Goal: Task Accomplishment & Management: Use online tool/utility

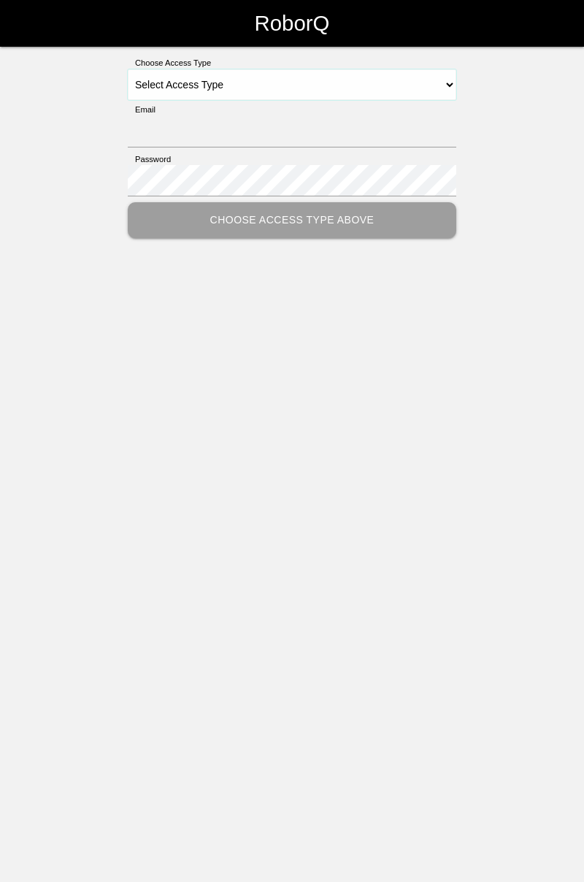
click at [442, 78] on select "Select Access Type Admin Customer Supervisor Worker" at bounding box center [292, 84] width 329 height 31
select select "Worker"
click at [128, 69] on select "Select Access Type Admin Customer Supervisor Worker" at bounding box center [292, 84] width 329 height 31
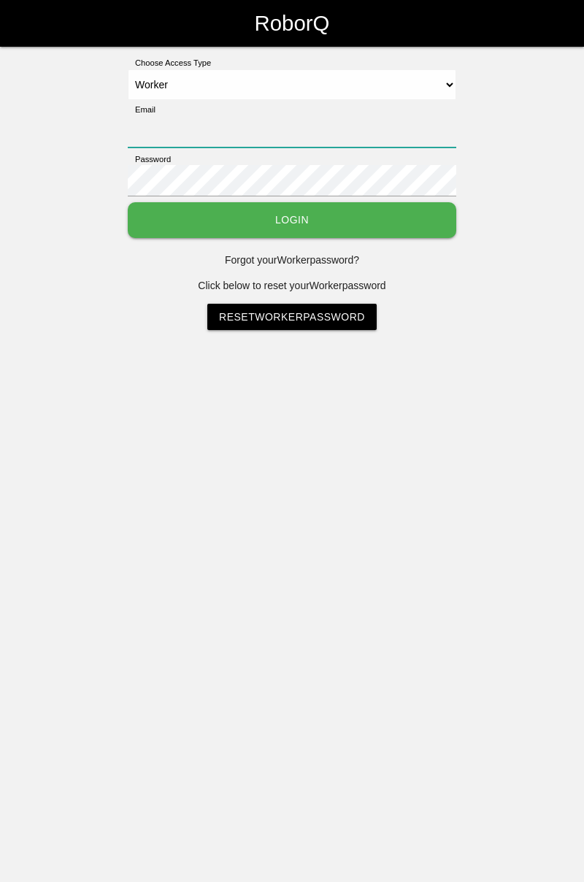
click at [384, 126] on input "Email" at bounding box center [292, 131] width 329 height 31
type input "[PERSON_NAME][EMAIL_ADDRESS][DOMAIN_NAME]"
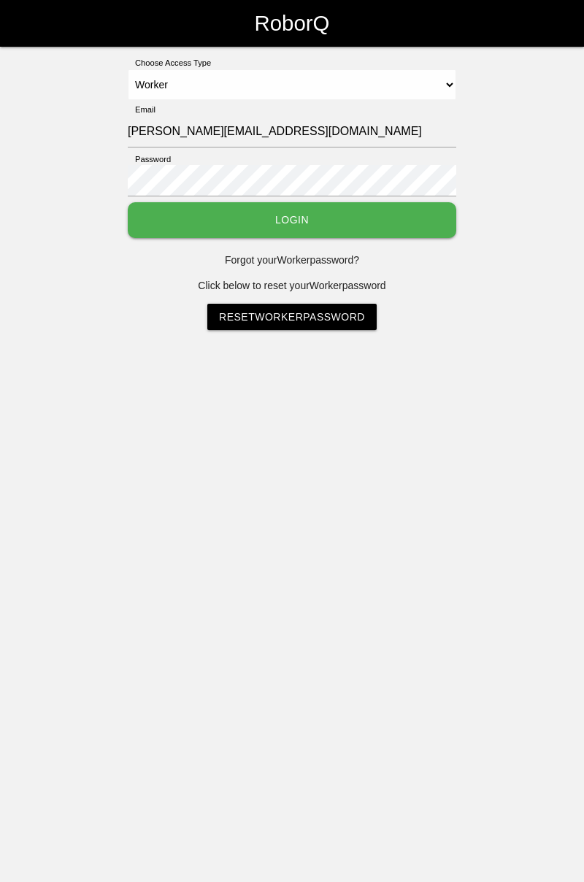
click at [128, 202] on button "Login" at bounding box center [292, 220] width 329 height 36
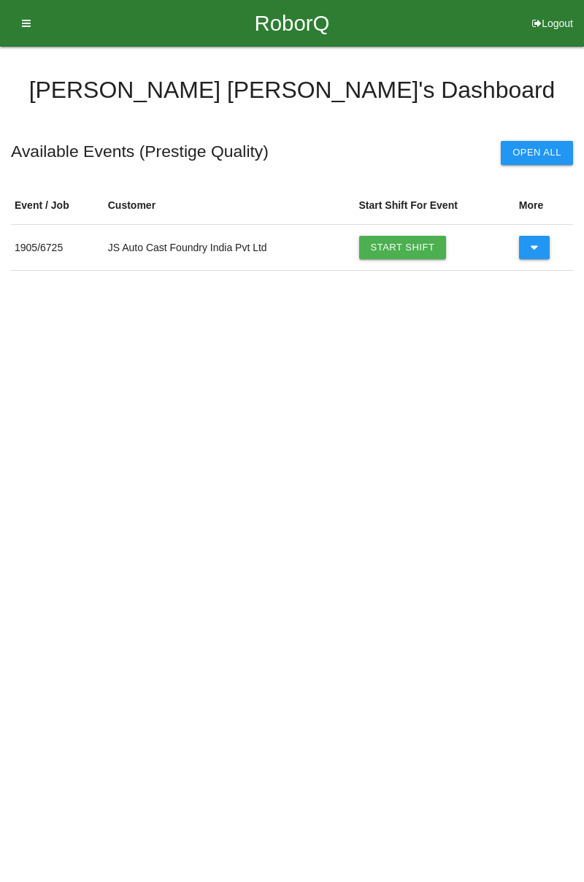
click at [409, 245] on link "Start Shift" at bounding box center [403, 247] width 88 height 23
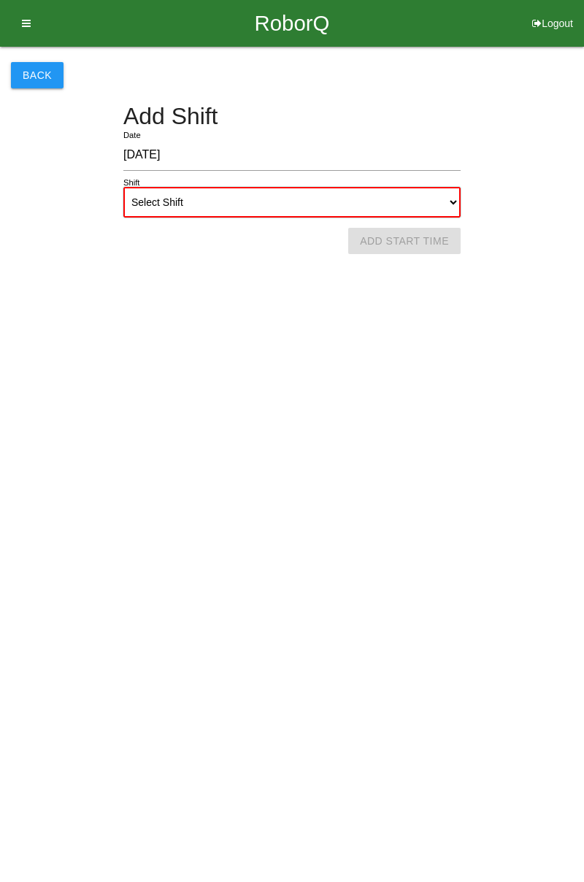
click at [446, 205] on select "Select Shift 1st Shift 2nd Shift 3rd Shift 4th Shift" at bounding box center [291, 202] width 337 height 31
select select "1"
click at [123, 187] on select "Select Shift 1st Shift 2nd Shift 3rd Shift 4th Shift" at bounding box center [291, 202] width 337 height 31
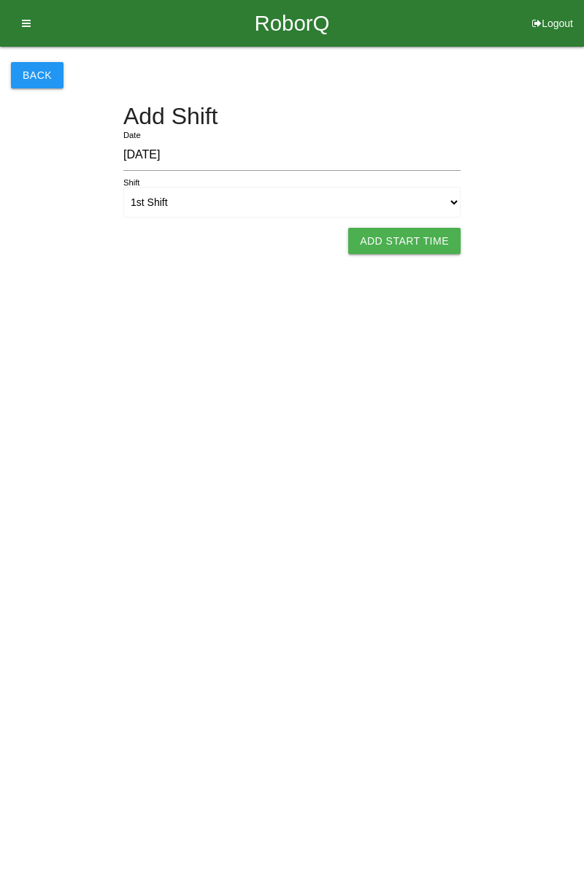
click at [419, 240] on button "Add Start Time" at bounding box center [404, 241] width 112 height 26
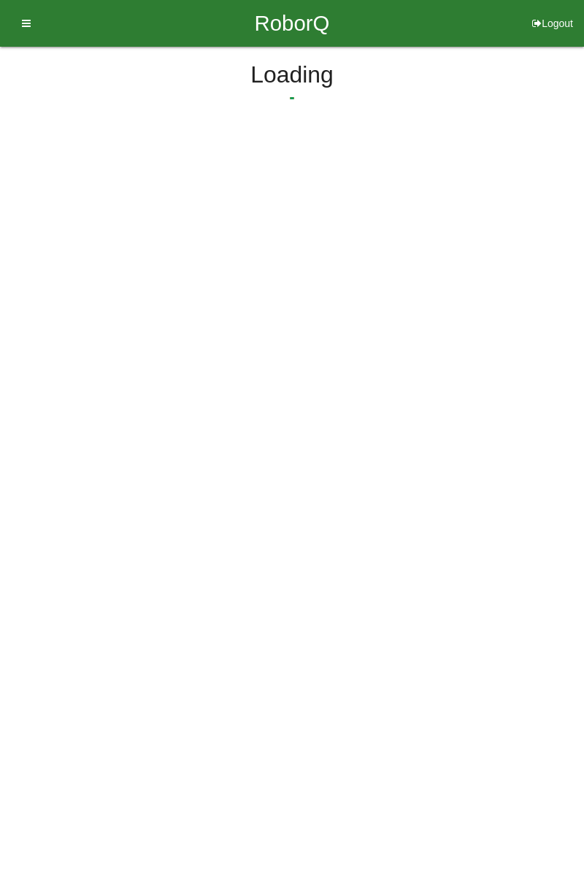
select select "7"
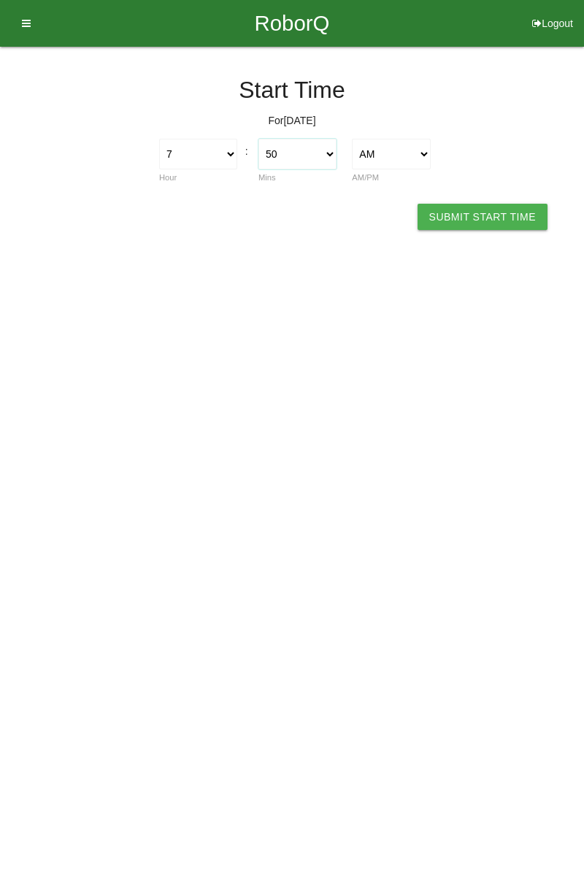
click at [330, 162] on select "00 01 02 03 04 05 06 07 08 09 10 11 12 13 14 15 16 17 18 19 20 21 22 23 24 25 2…" at bounding box center [298, 154] width 78 height 31
select select "0"
click at [259, 139] on select "00 01 02 03 04 05 06 07 08 09 10 11 12 13 14 15 16 17 18 19 20 21 22 23 24 25 2…" at bounding box center [298, 154] width 78 height 31
click at [497, 214] on button "Submit Start Time" at bounding box center [483, 217] width 130 height 26
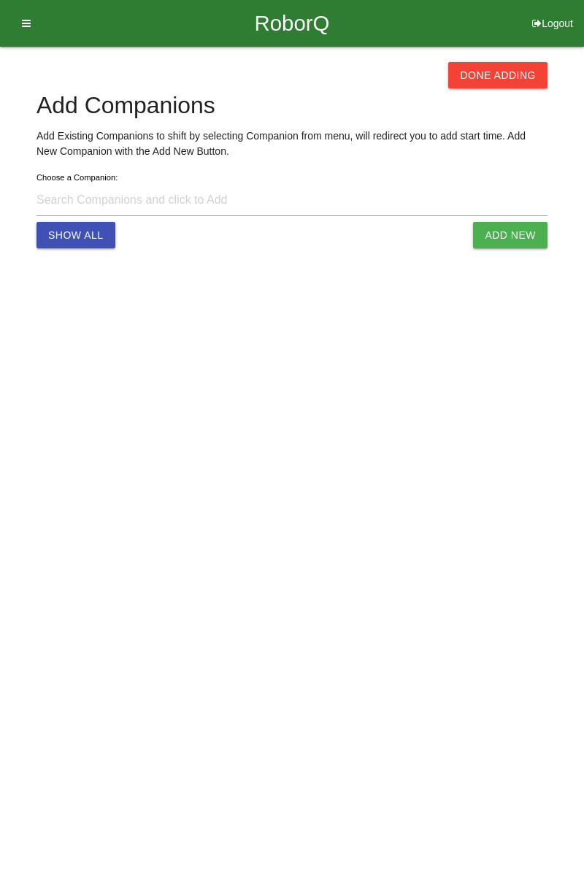
click at [509, 73] on button "Done Adding" at bounding box center [498, 75] width 99 height 26
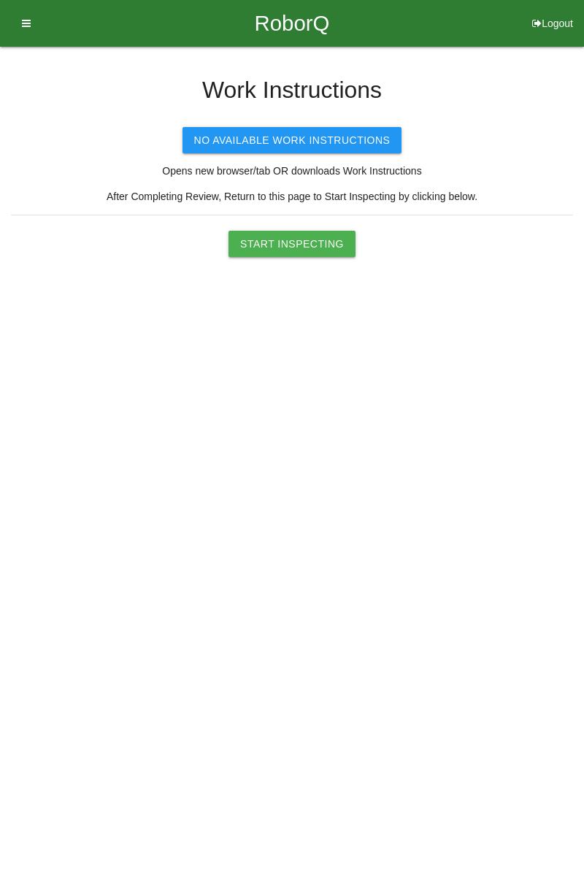
click at [309, 240] on button "Start Inspecting" at bounding box center [292, 244] width 127 height 26
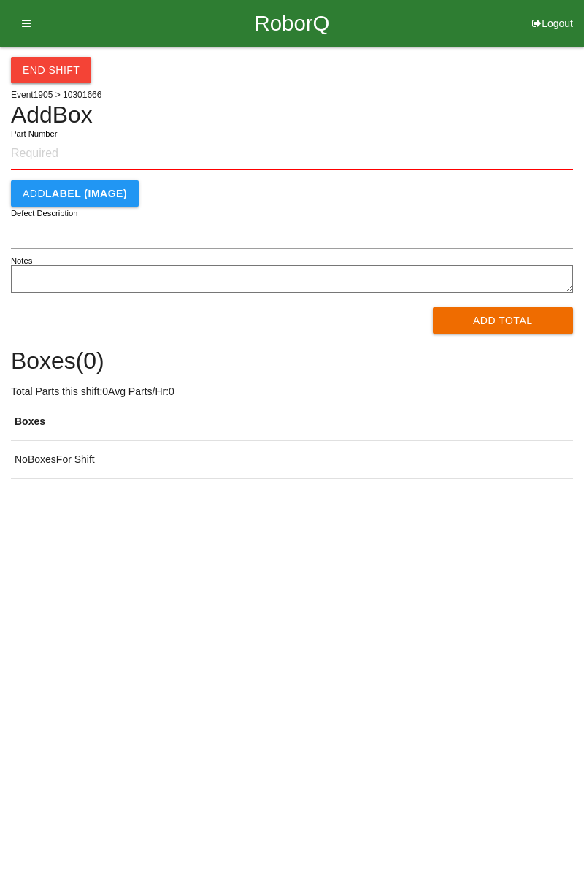
click at [85, 148] on input "Part Number" at bounding box center [292, 154] width 562 height 32
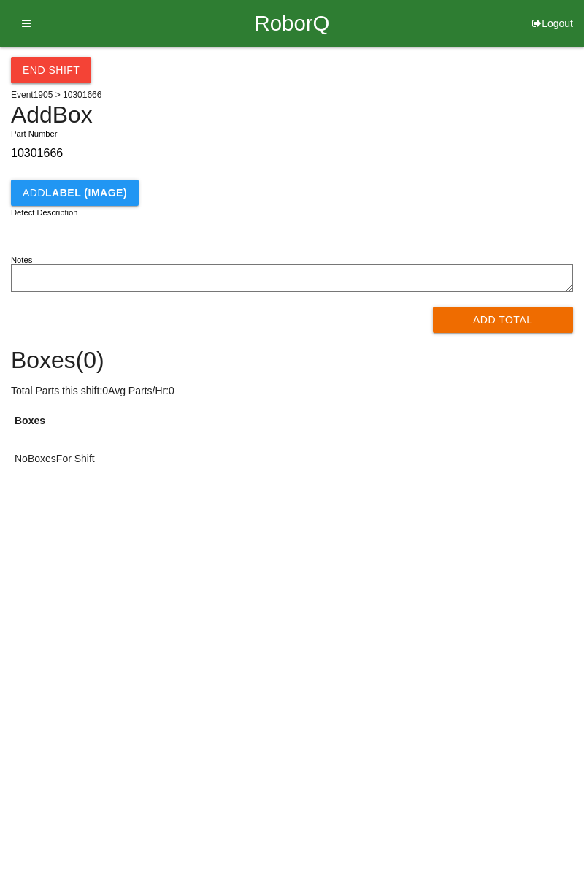
type input "10301666"
click at [504, 316] on button "Add Total" at bounding box center [503, 320] width 141 height 26
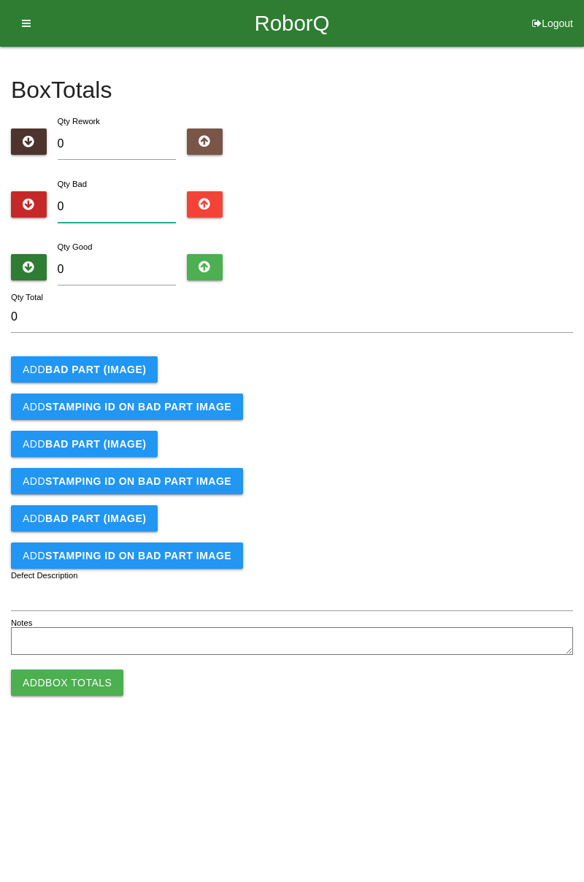
click at [142, 194] on input "0" at bounding box center [117, 206] width 119 height 31
type input "6"
click at [137, 375] on button "Add BAD PART (IMAGE)" at bounding box center [84, 369] width 147 height 26
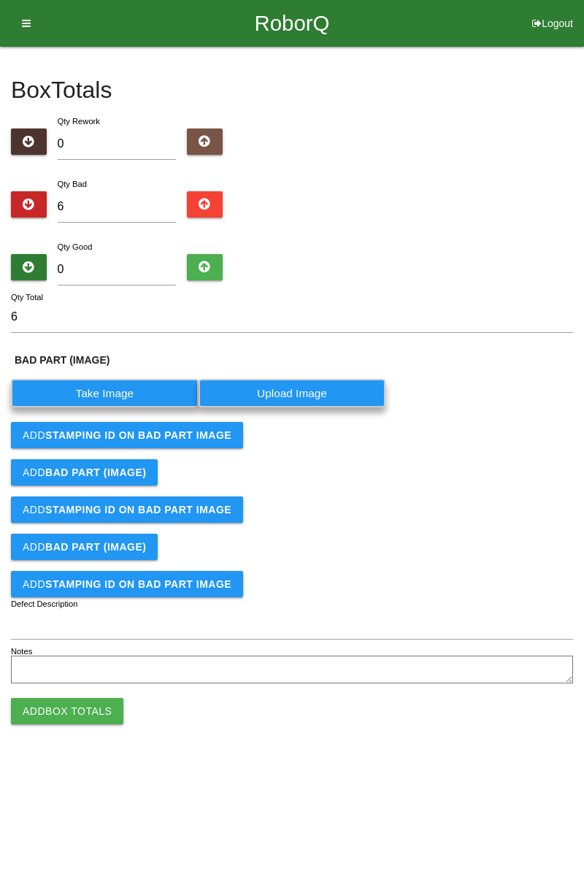
click at [126, 384] on label "Take Image" at bounding box center [105, 393] width 188 height 28
click at [0, 0] on \(IMAGE\) "Take Image" at bounding box center [0, 0] width 0 height 0
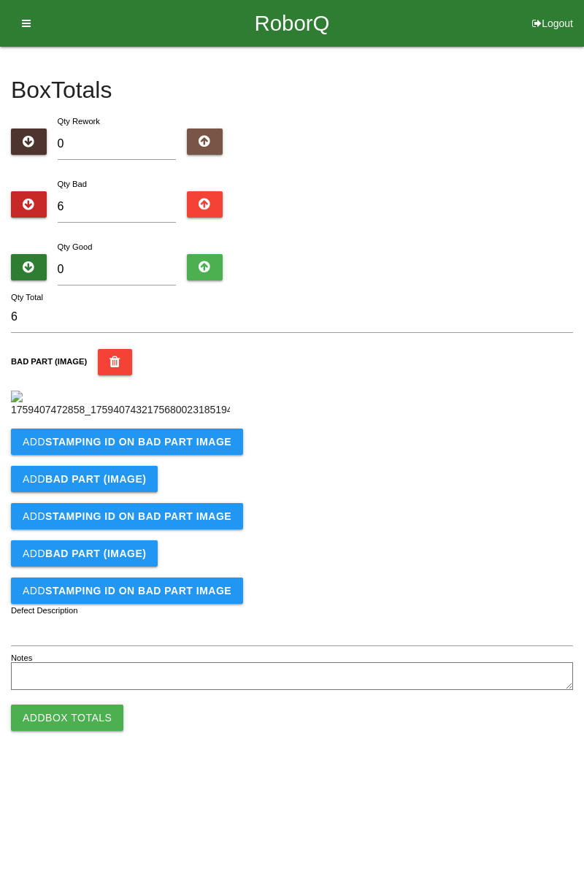
click at [169, 448] on b "STAMPING ID on BAD PART Image" at bounding box center [138, 442] width 186 height 12
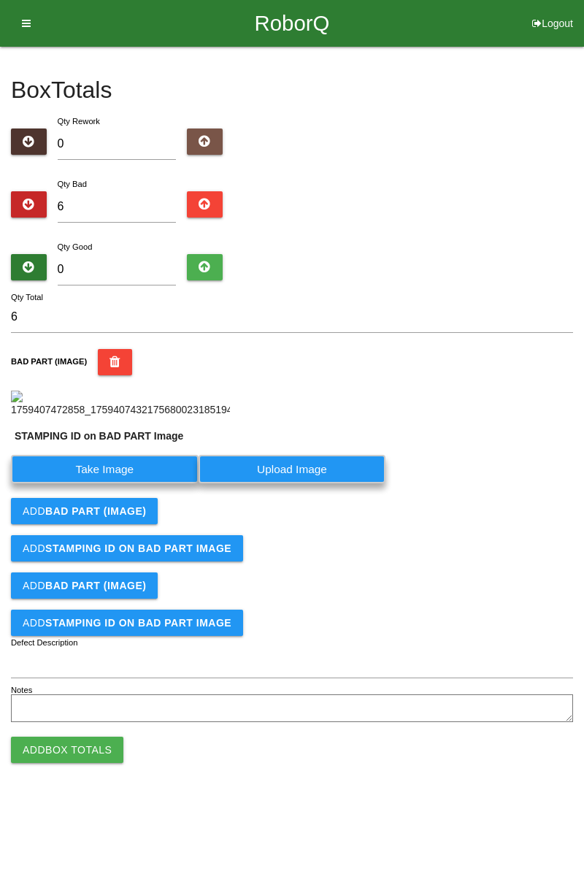
click at [131, 484] on label "Take Image" at bounding box center [105, 469] width 188 height 28
click at [0, 0] on PART "Take Image" at bounding box center [0, 0] width 0 height 0
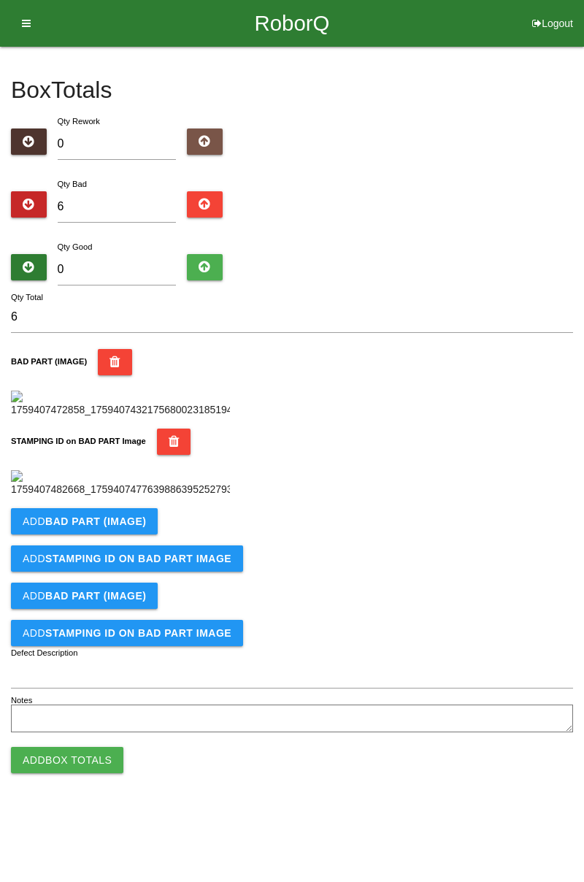
scroll to position [321, 0]
click at [137, 527] on b "BAD PART (IMAGE)" at bounding box center [95, 522] width 101 height 12
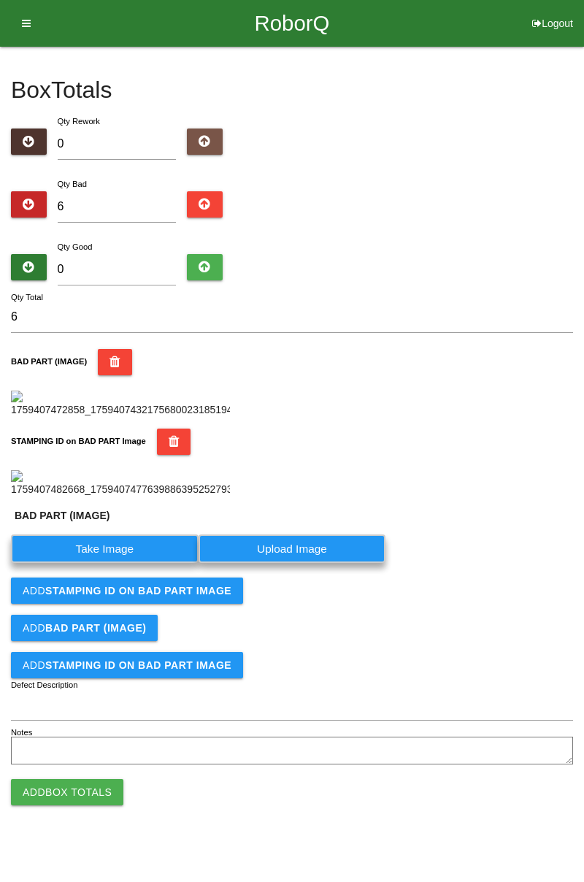
click at [130, 563] on label "Take Image" at bounding box center [105, 549] width 188 height 28
click at [0, 0] on \(IMAGE\) "Take Image" at bounding box center [0, 0] width 0 height 0
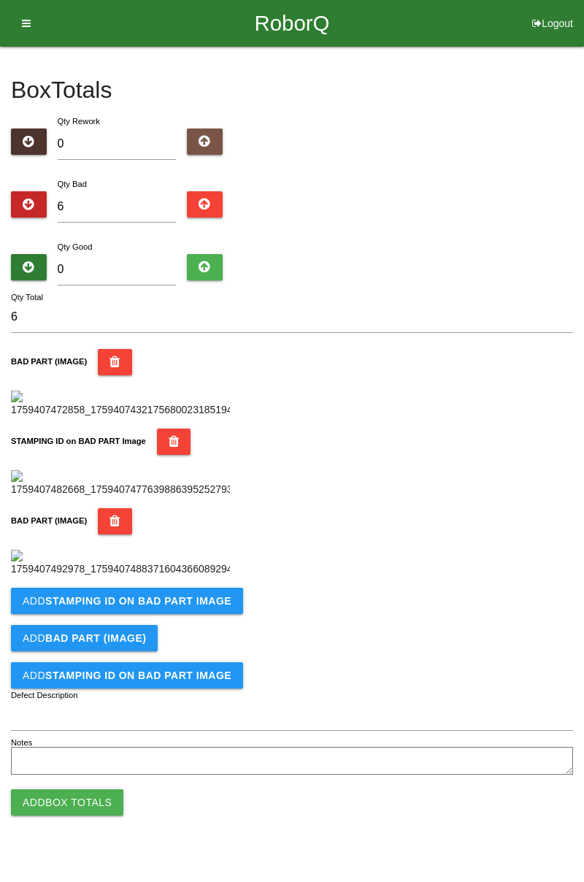
scroll to position [561, 0]
click at [187, 614] on button "Add STAMPING ID on BAD PART Image" at bounding box center [127, 601] width 232 height 26
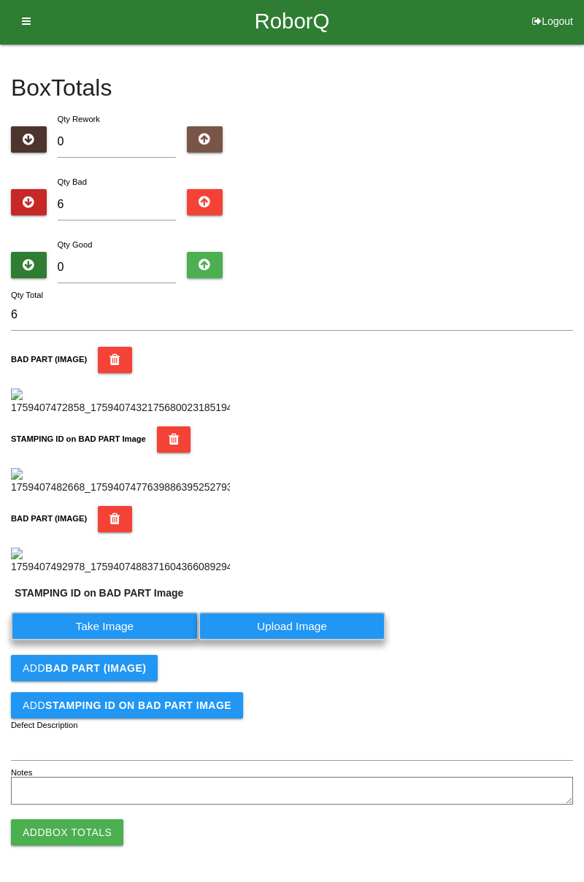
click at [133, 641] on label "Take Image" at bounding box center [105, 626] width 188 height 28
click at [0, 0] on PART "Take Image" at bounding box center [0, 0] width 0 height 0
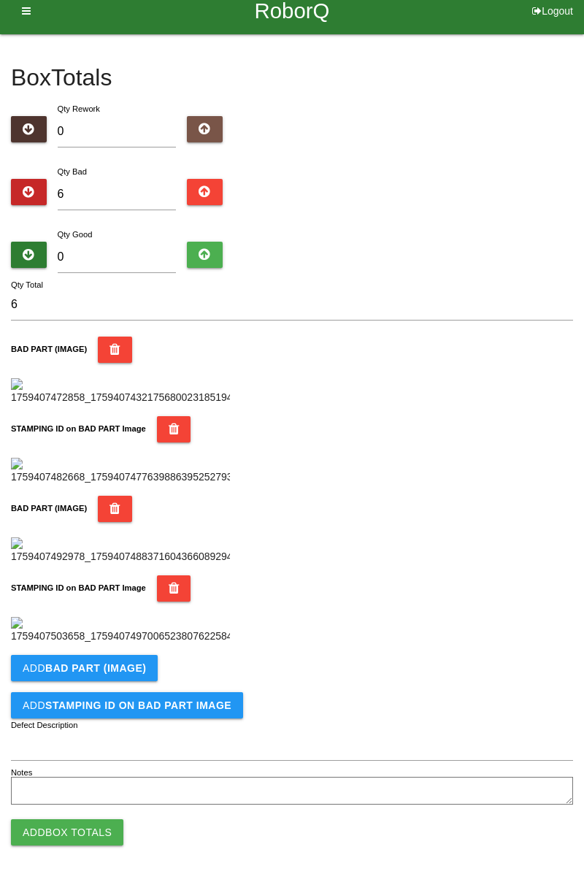
scroll to position [801, 0]
click at [137, 659] on button "Add BAD PART (IMAGE)" at bounding box center [84, 668] width 147 height 26
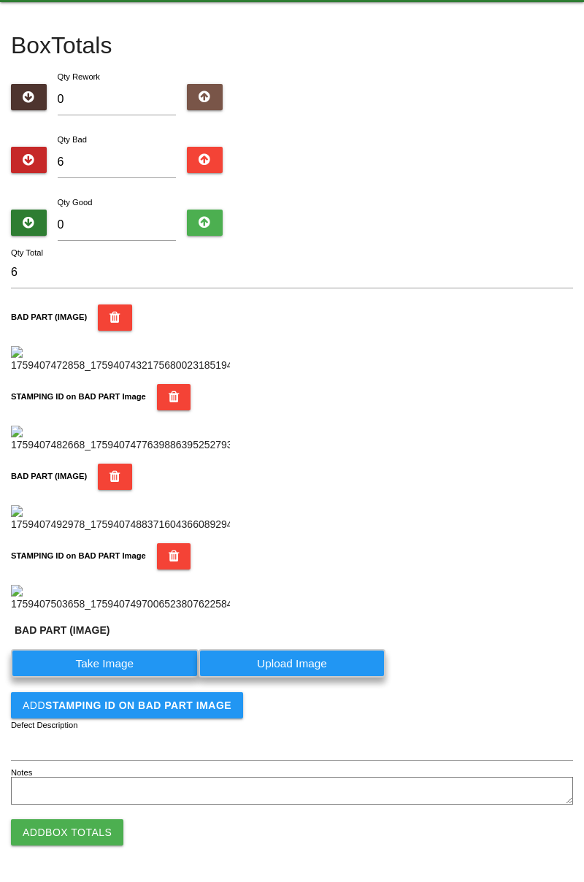
click at [123, 678] on label "Take Image" at bounding box center [105, 663] width 188 height 28
click at [0, 0] on \(IMAGE\) "Take Image" at bounding box center [0, 0] width 0 height 0
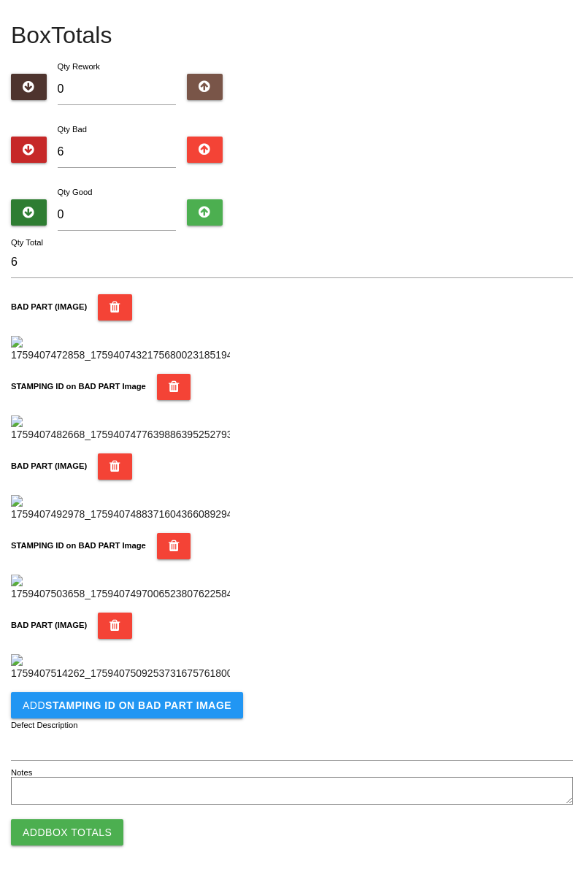
scroll to position [1040, 0]
click at [110, 613] on icon "button" at bounding box center [115, 626] width 11 height 26
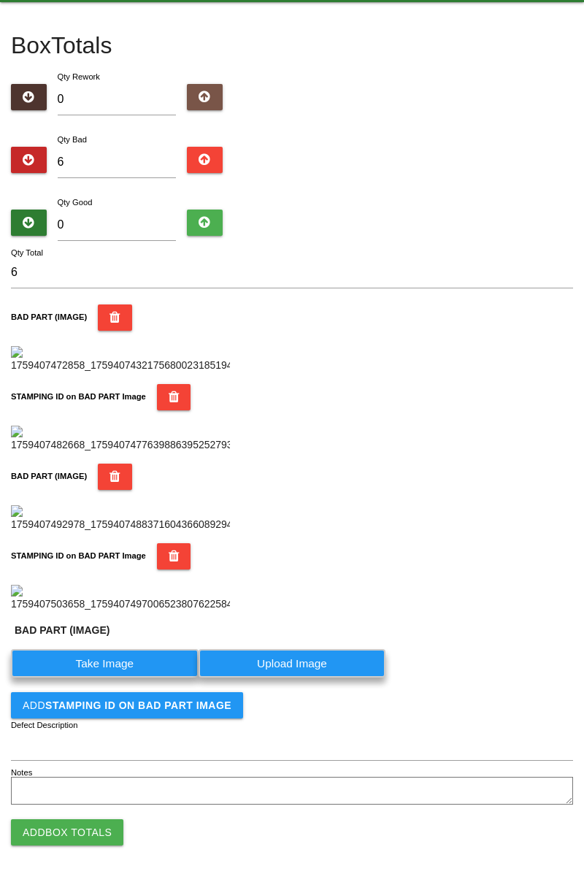
click at [137, 656] on label "Take Image" at bounding box center [105, 663] width 188 height 28
click at [0, 0] on \(IMAGE\) "Take Image" at bounding box center [0, 0] width 0 height 0
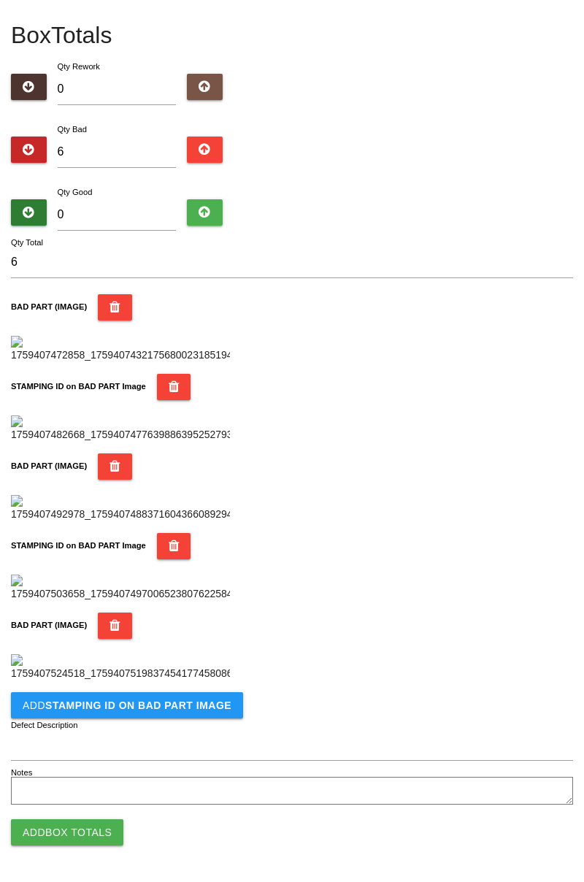
scroll to position [1040, 0]
click at [206, 709] on b "STAMPING ID on BAD PART Image" at bounding box center [138, 706] width 186 height 12
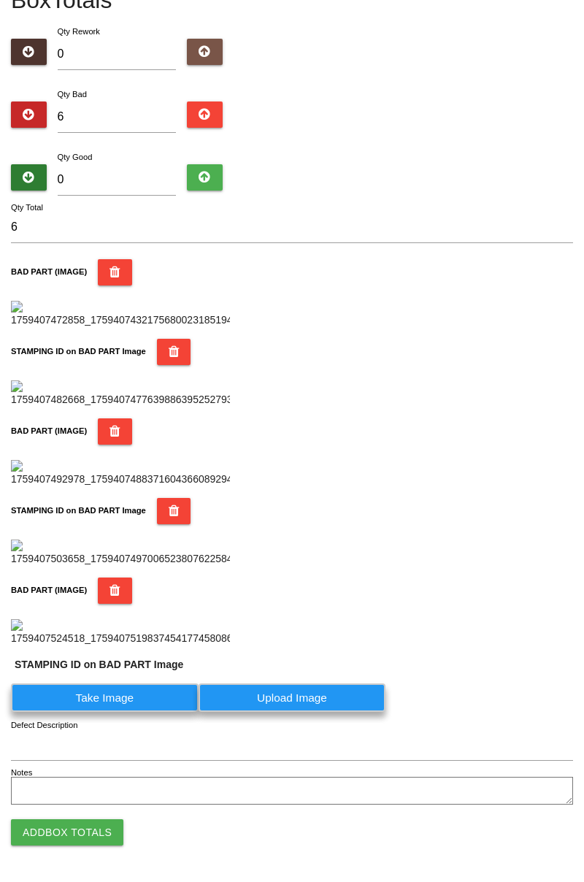
click at [134, 712] on label "Take Image" at bounding box center [105, 698] width 188 height 28
click at [0, 0] on PART "Take Image" at bounding box center [0, 0] width 0 height 0
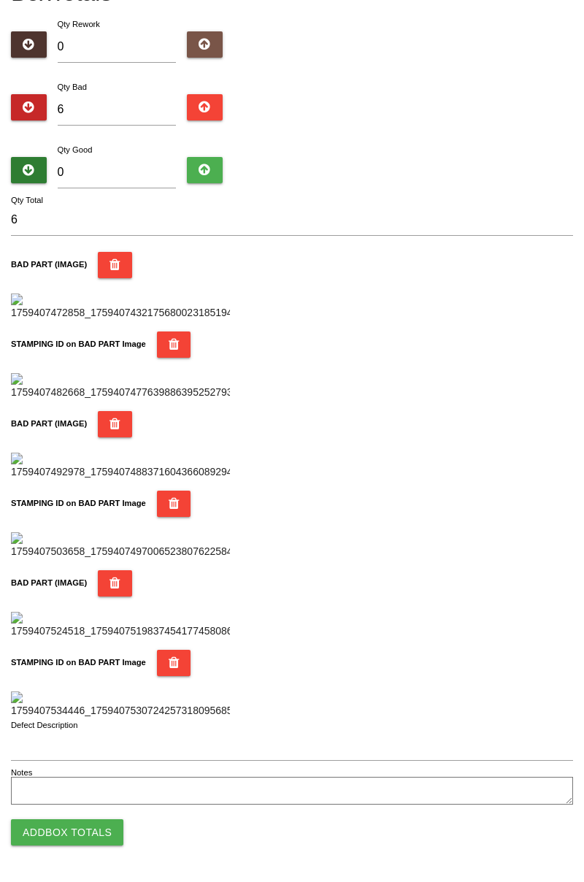
scroll to position [1280, 0]
click at [169, 650] on icon "button" at bounding box center [174, 663] width 11 height 26
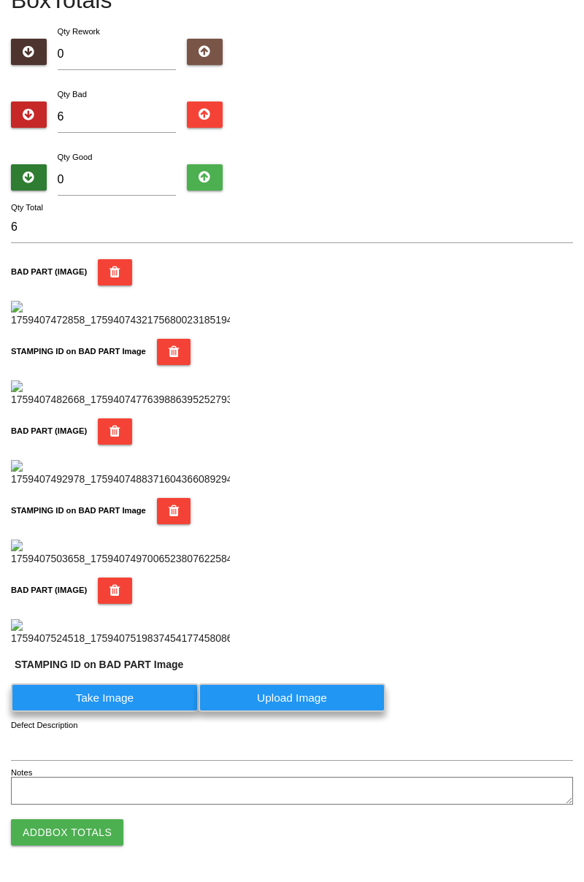
click at [123, 697] on label "Take Image" at bounding box center [105, 698] width 188 height 28
click at [0, 0] on PART "Take Image" at bounding box center [0, 0] width 0 height 0
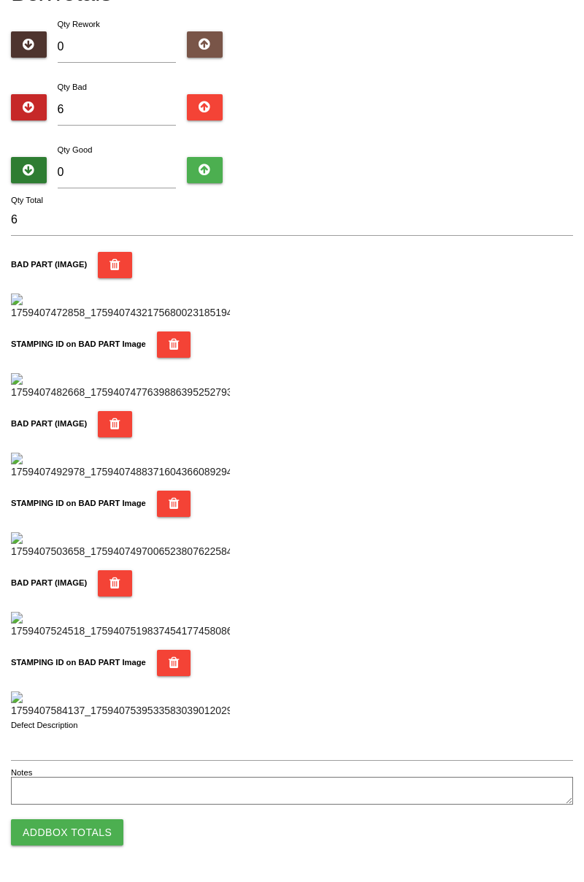
scroll to position [1280, 0]
click at [465, 650] on div "STAMPING ID on BAD PART Image" at bounding box center [292, 684] width 562 height 69
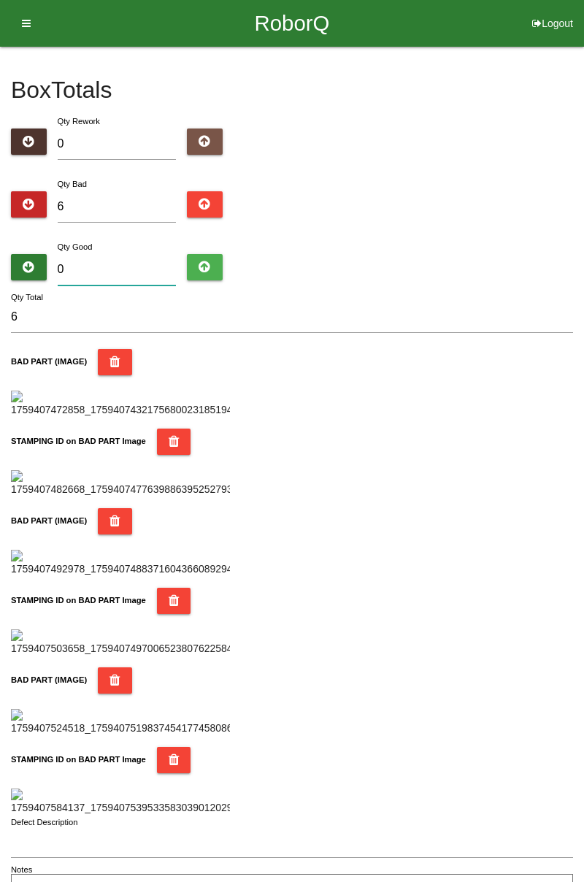
click at [140, 265] on input "0" at bounding box center [117, 269] width 119 height 31
type input "7"
type input "13"
type input "78"
type input "84"
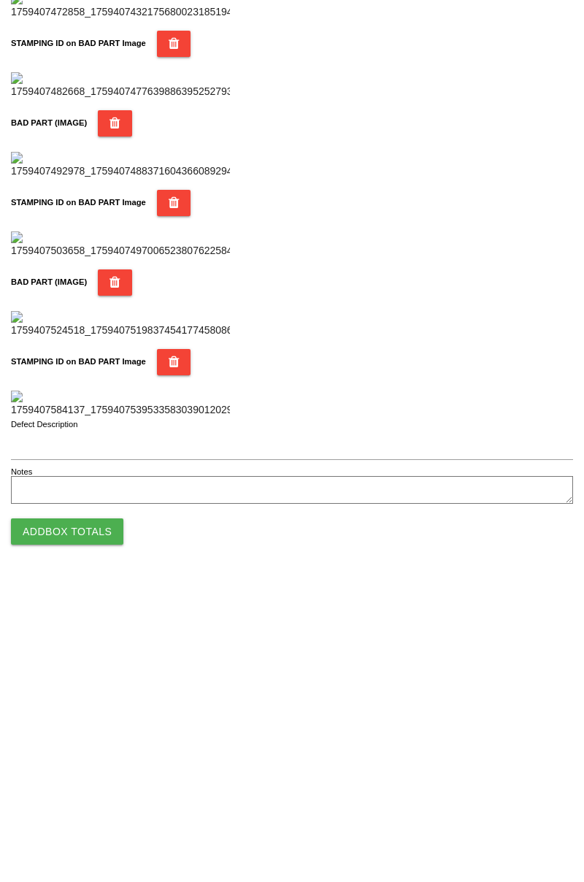
type input "78"
click at [84, 825] on button "Add Box Totals" at bounding box center [67, 833] width 112 height 26
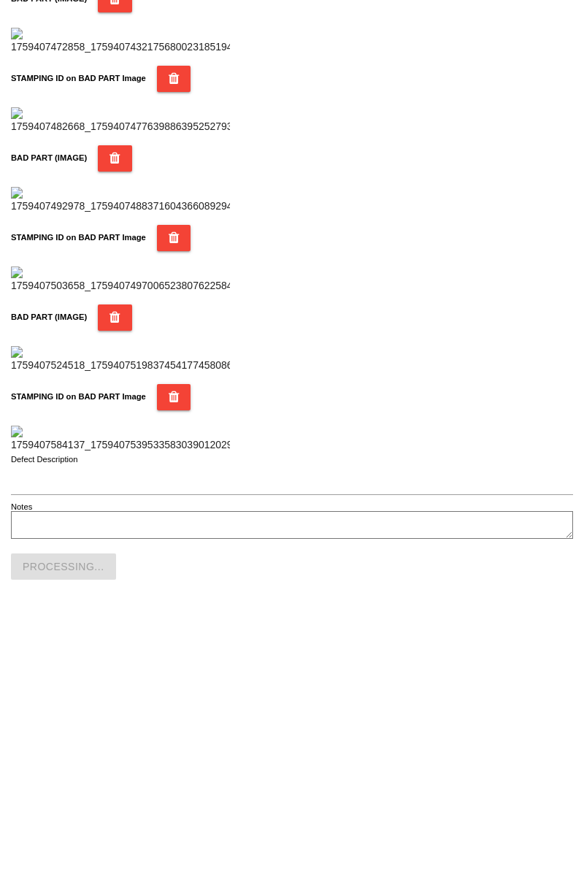
scroll to position [1280, 0]
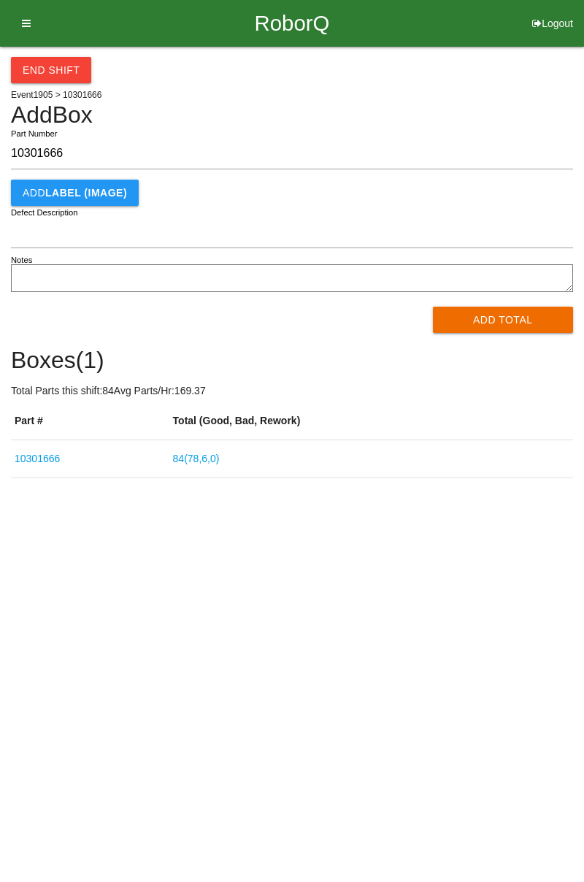
type input "10301666"
click at [507, 319] on button "Add Total" at bounding box center [503, 320] width 141 height 26
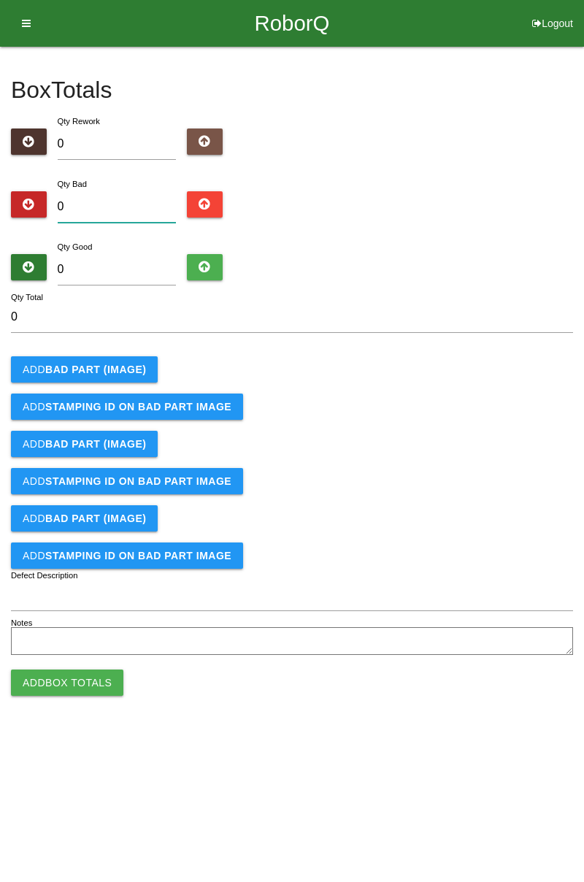
click at [110, 200] on input "0" at bounding box center [117, 206] width 119 height 31
type input "5"
click at [122, 369] on b "BAD PART (IMAGE)" at bounding box center [95, 370] width 101 height 12
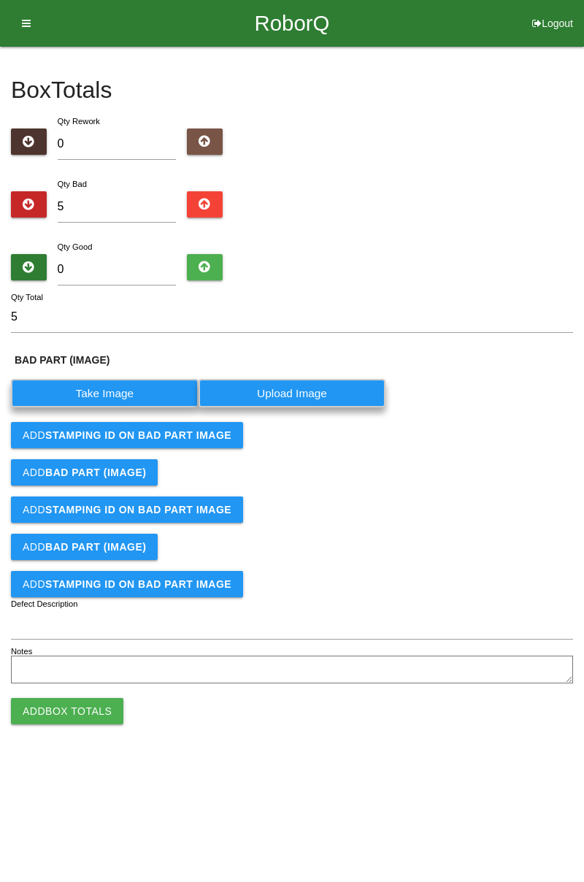
click at [112, 393] on label "Take Image" at bounding box center [105, 393] width 188 height 28
click at [0, 0] on \(IMAGE\) "Take Image" at bounding box center [0, 0] width 0 height 0
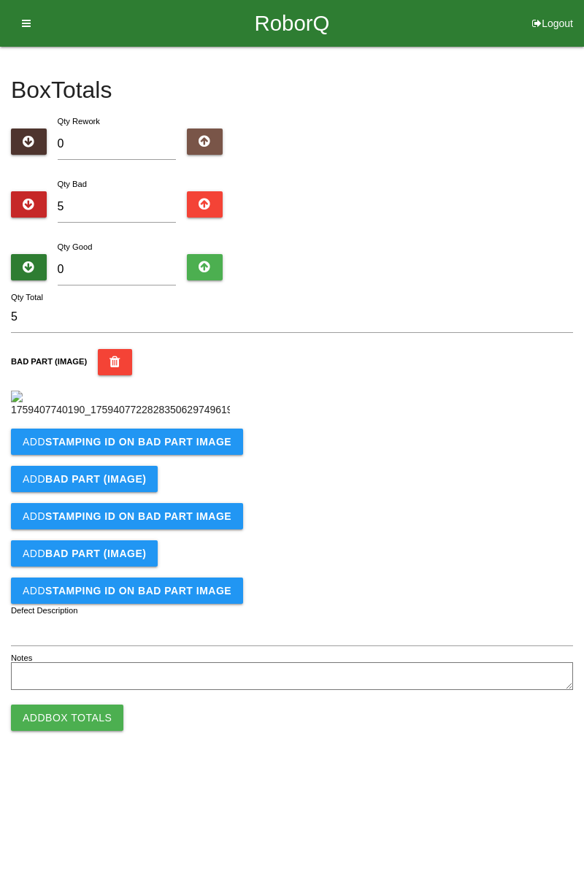
scroll to position [82, 0]
click at [203, 455] on button "Add STAMPING ID on BAD PART Image" at bounding box center [127, 442] width 232 height 26
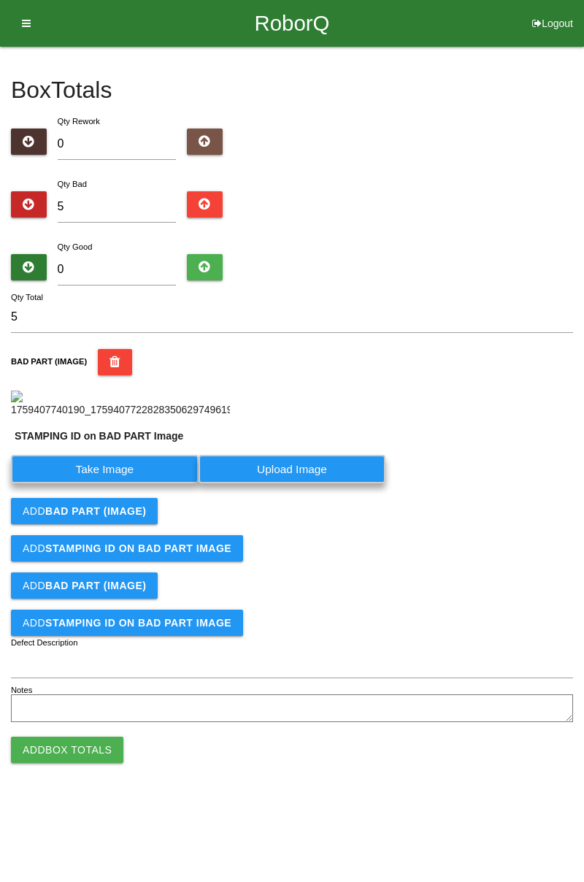
click at [134, 484] on label "Take Image" at bounding box center [105, 469] width 188 height 28
click at [0, 0] on PART "Take Image" at bounding box center [0, 0] width 0 height 0
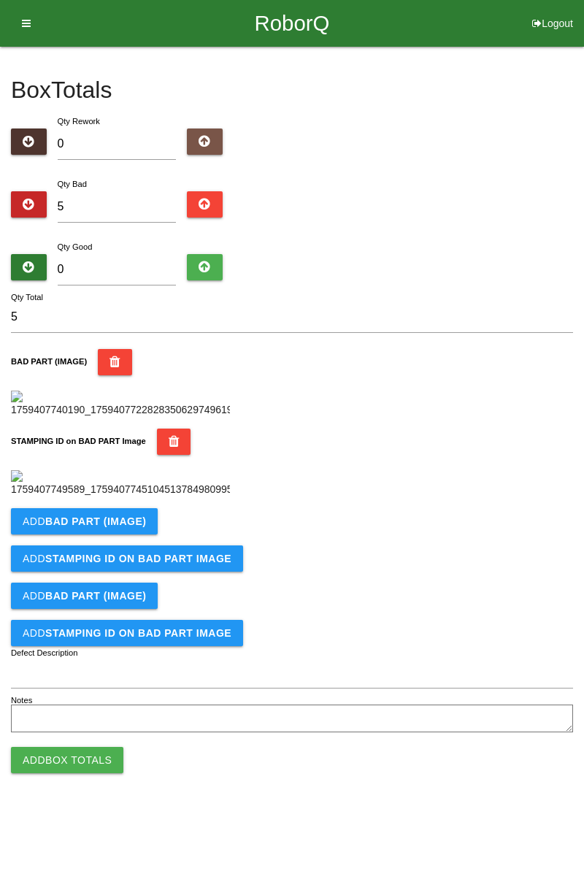
scroll to position [321, 0]
click at [134, 527] on b "BAD PART (IMAGE)" at bounding box center [95, 522] width 101 height 12
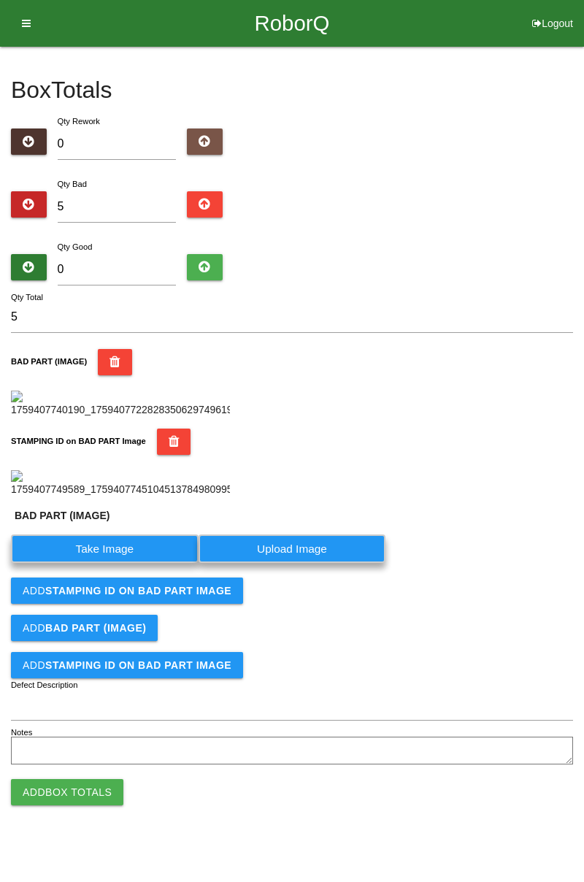
click at [137, 563] on label "Take Image" at bounding box center [105, 549] width 188 height 28
click at [0, 0] on \(IMAGE\) "Take Image" at bounding box center [0, 0] width 0 height 0
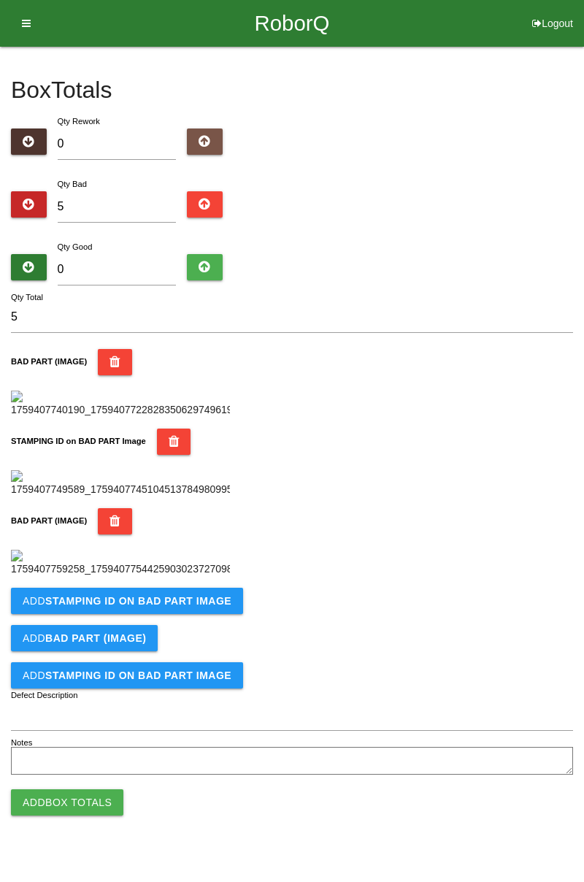
scroll to position [561, 0]
click at [228, 614] on button "Add STAMPING ID on BAD PART Image" at bounding box center [127, 601] width 232 height 26
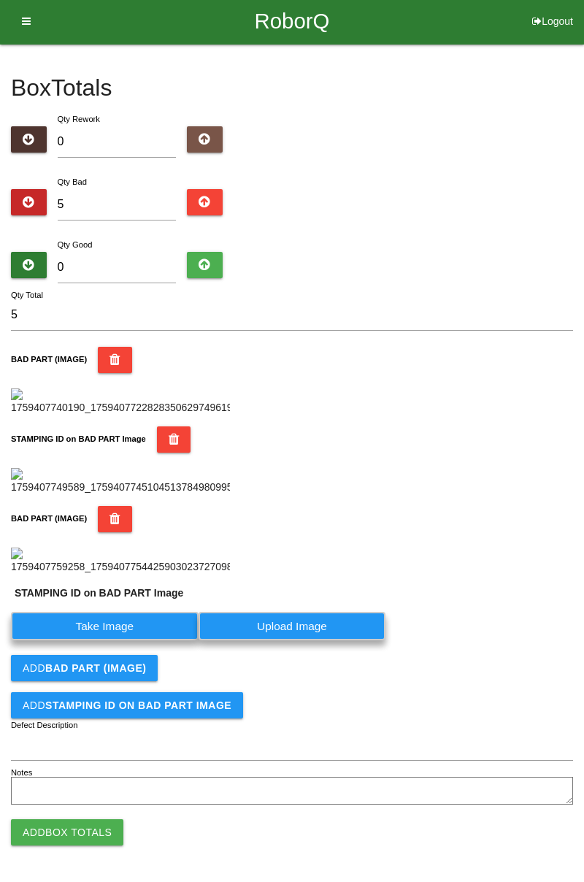
click at [138, 641] on label "Take Image" at bounding box center [105, 626] width 188 height 28
click at [0, 0] on PART "Take Image" at bounding box center [0, 0] width 0 height 0
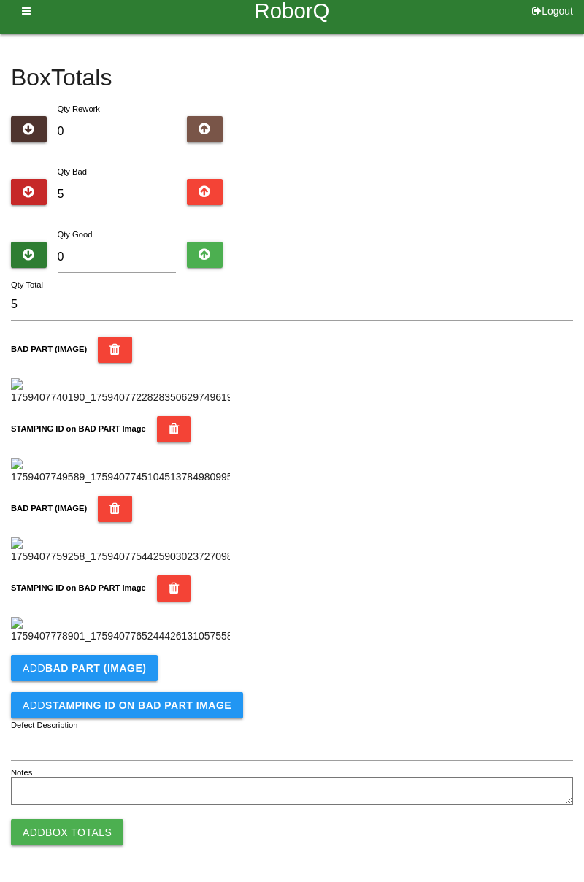
scroll to position [801, 0]
click at [126, 668] on b "BAD PART (IMAGE)" at bounding box center [95, 669] width 101 height 12
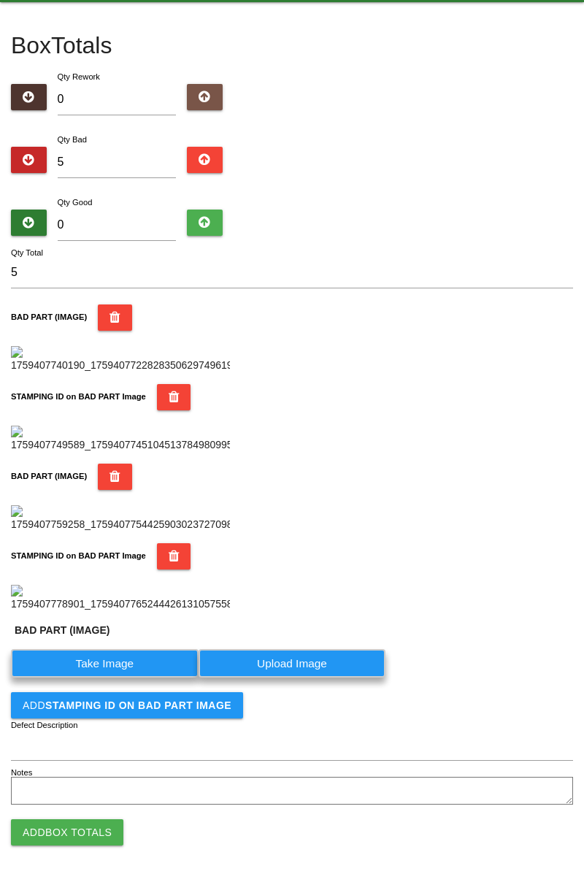
click at [137, 678] on label "Take Image" at bounding box center [105, 663] width 188 height 28
click at [0, 0] on \(IMAGE\) "Take Image" at bounding box center [0, 0] width 0 height 0
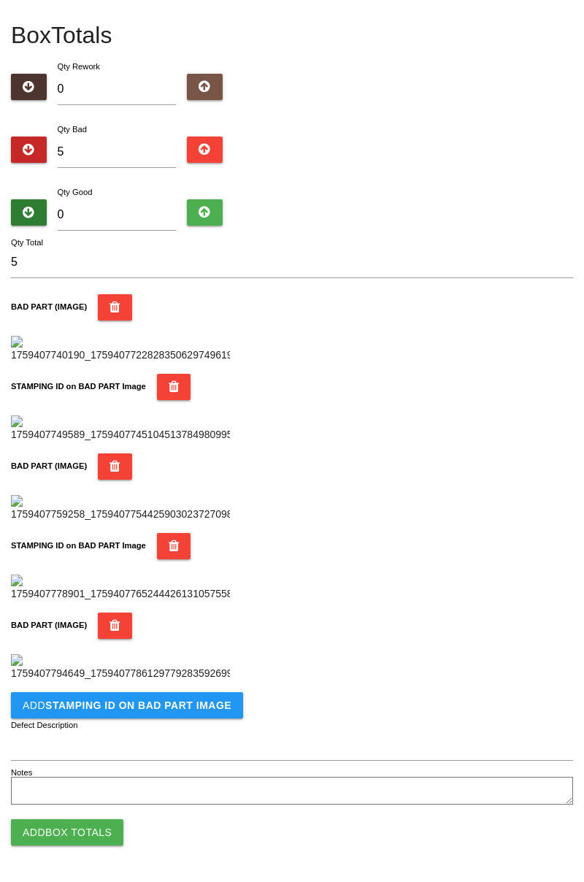
scroll to position [1040, 0]
click at [196, 708] on b "STAMPING ID on BAD PART Image" at bounding box center [138, 706] width 186 height 12
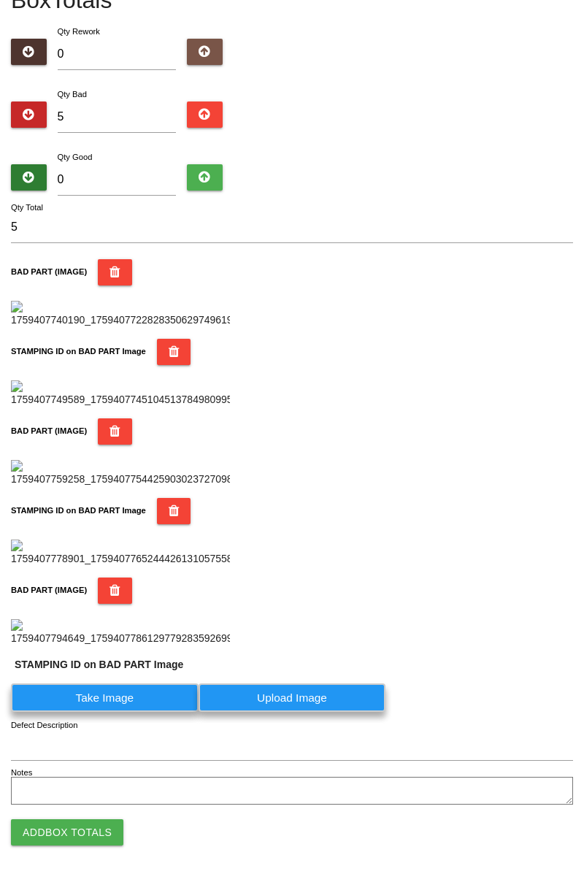
click at [123, 712] on label "Take Image" at bounding box center [105, 698] width 188 height 28
click at [0, 0] on PART "Take Image" at bounding box center [0, 0] width 0 height 0
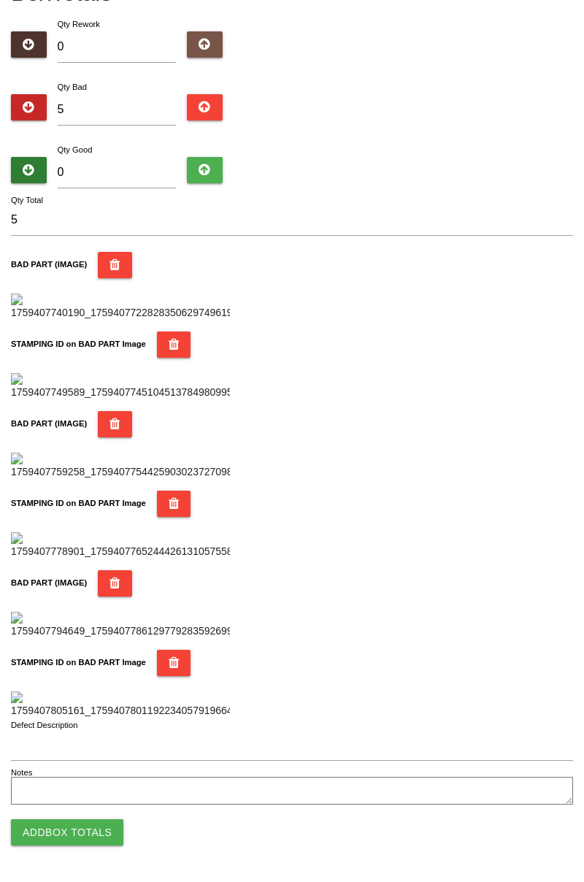
scroll to position [0, 0]
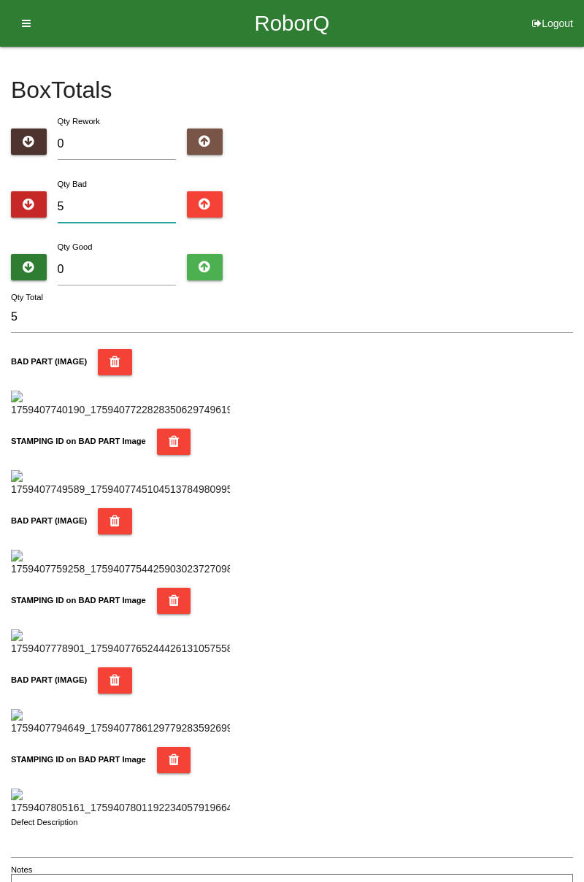
click at [131, 212] on input "5" at bounding box center [117, 206] width 119 height 31
click at [568, 110] on div "Box Totals Translate Weight Weight unit: Rework Weight Bad Weight Good Weight 0…" at bounding box center [292, 477] width 562 height 860
click at [128, 202] on input "5" at bounding box center [117, 206] width 119 height 31
type input "58"
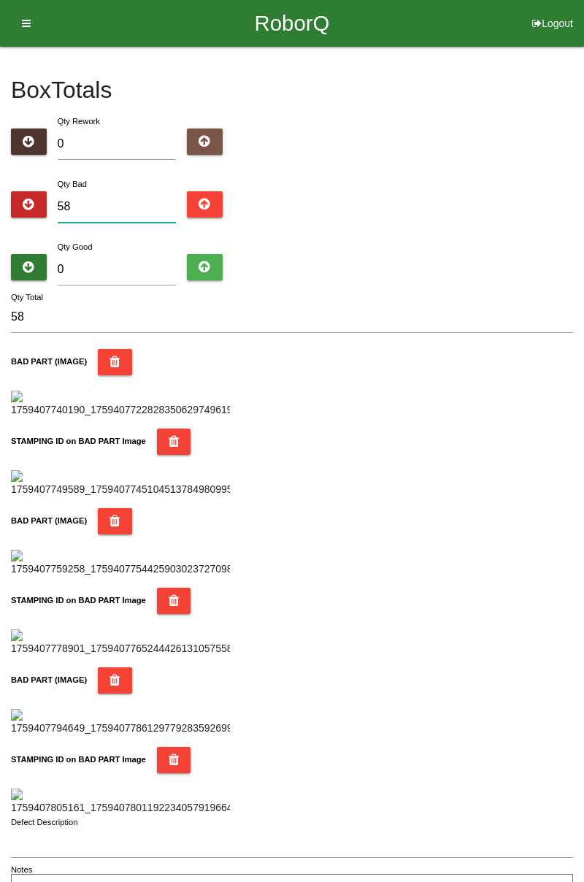
type input "5"
type input "0"
type input "8"
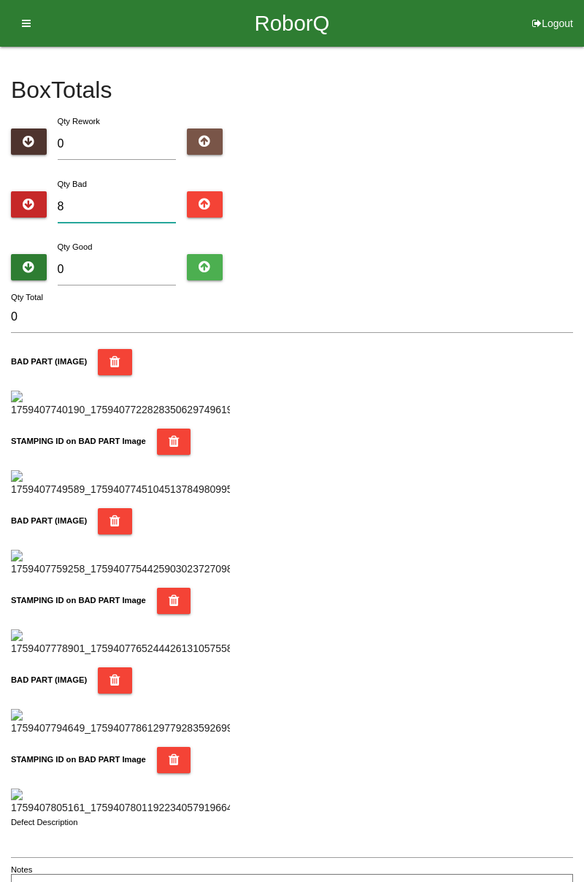
type input "8"
click at [134, 267] on input "0" at bounding box center [117, 269] width 119 height 31
type input "7"
type input "15"
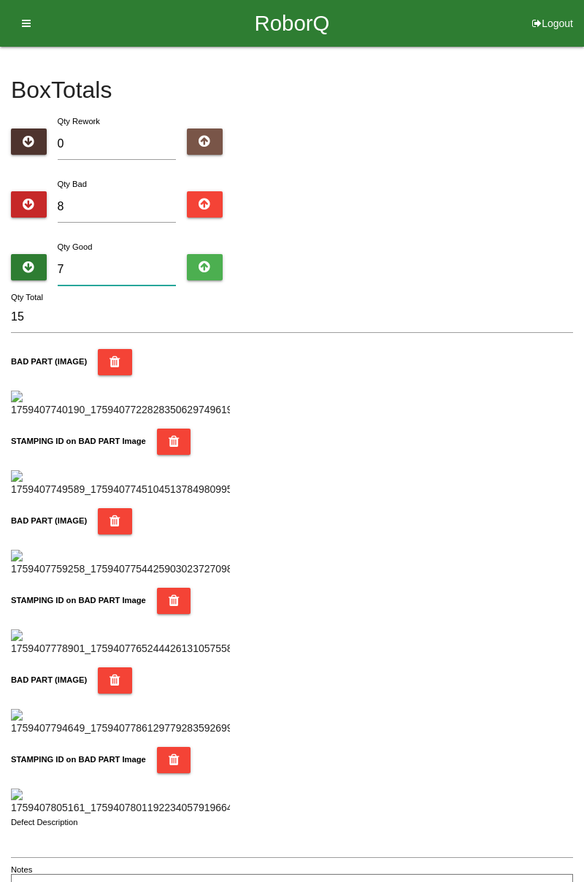
type input "78"
type input "86"
type input "7"
type input "15"
type input "74"
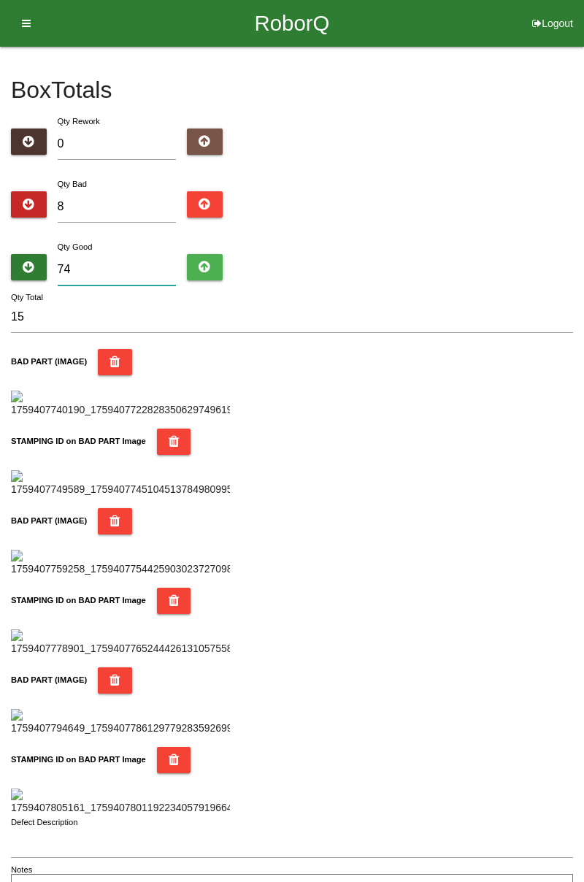
type input "82"
type input "7"
type input "15"
type input "76"
type input "84"
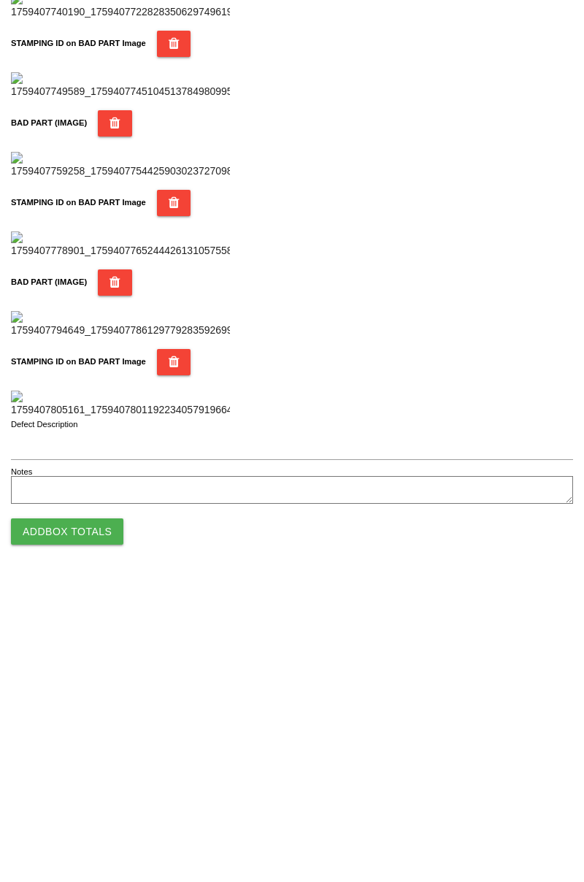
scroll to position [1280, 0]
type input "76"
click at [92, 836] on button "Add Box Totals" at bounding box center [67, 833] width 112 height 26
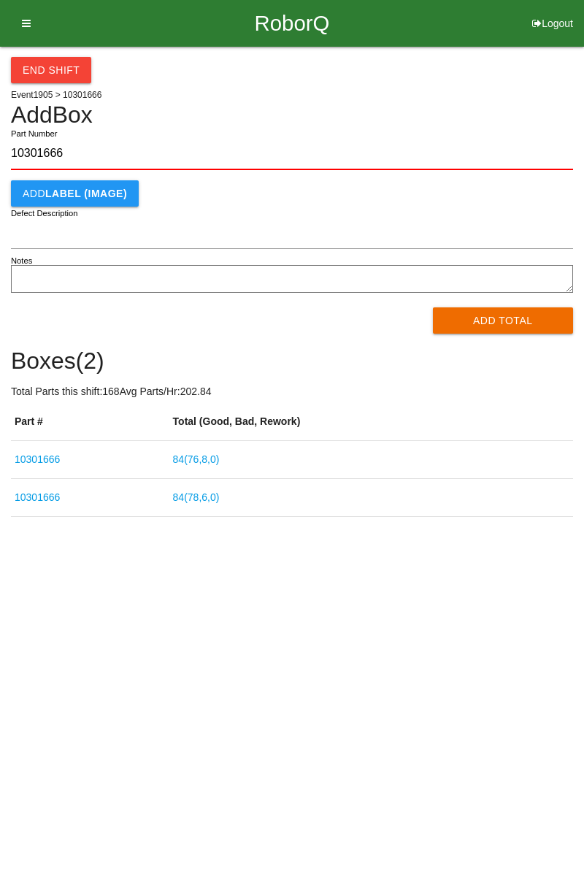
type input "10301666"
click at [529, 333] on button "Add Total" at bounding box center [503, 321] width 141 height 26
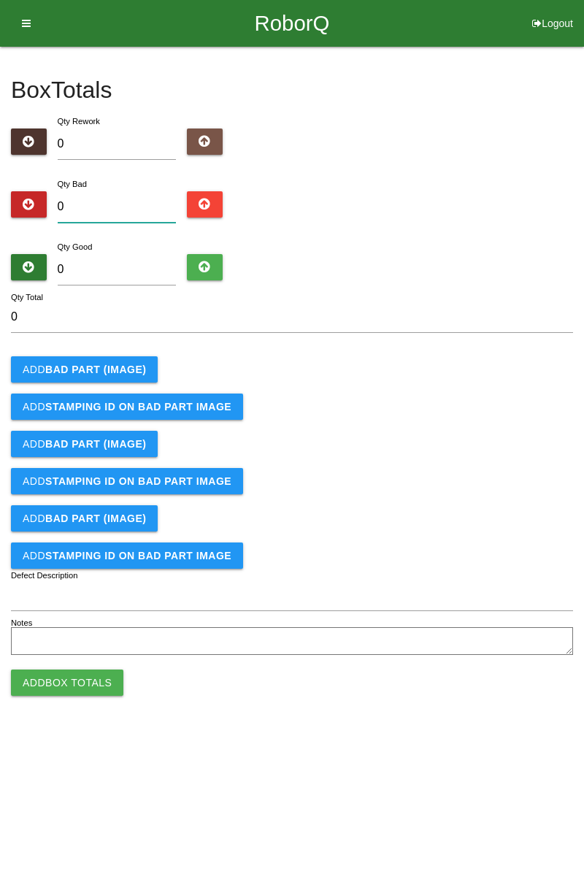
click at [124, 200] on input "0" at bounding box center [117, 206] width 119 height 31
type input "6"
